Goal: Information Seeking & Learning: Check status

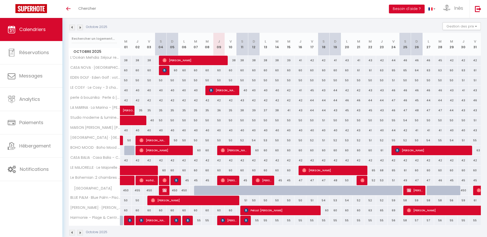
scroll to position [61, 0]
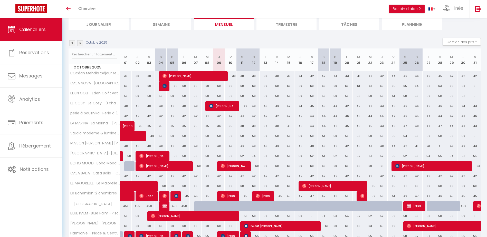
click at [82, 40] on img at bounding box center [80, 43] width 6 height 6
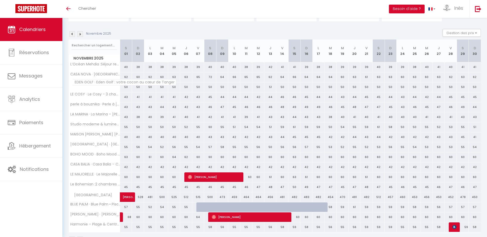
scroll to position [36, 0]
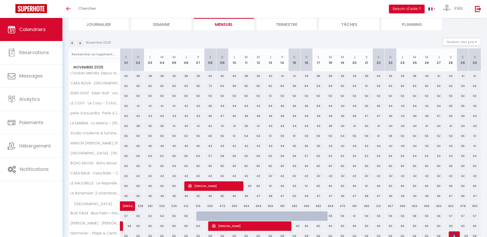
click at [71, 45] on img at bounding box center [72, 43] width 6 height 6
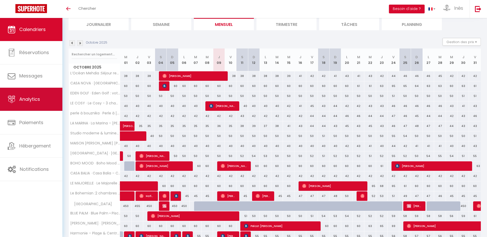
click at [38, 103] on link "Analytics" at bounding box center [31, 99] width 62 height 23
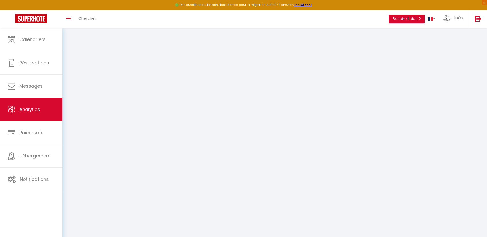
select select "2025"
select select "10"
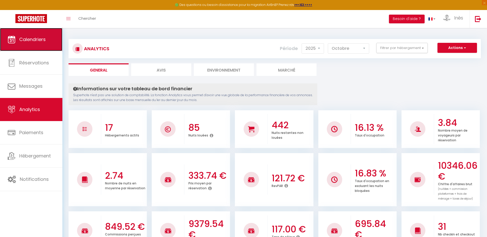
click at [10, 41] on icon at bounding box center [12, 40] width 8 height 8
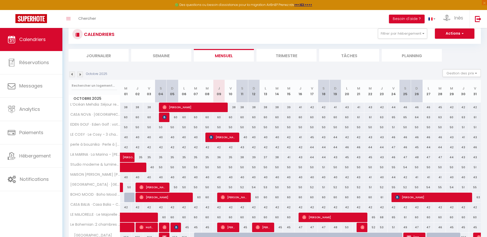
scroll to position [26, 0]
